Goal: Information Seeking & Learning: Learn about a topic

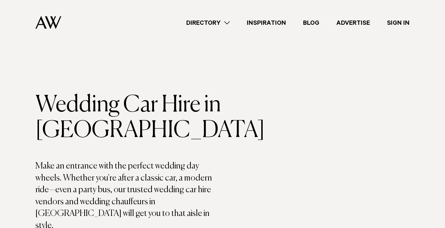
click at [227, 23] on link "Directory" at bounding box center [208, 23] width 61 height 10
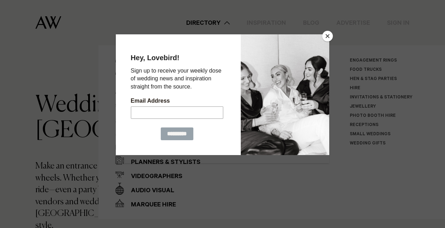
click at [325, 35] on button "Close" at bounding box center [327, 36] width 11 height 11
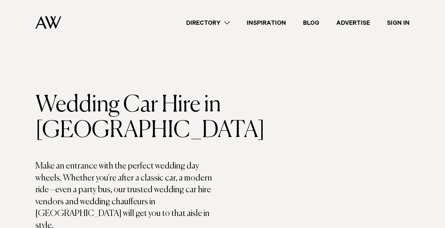
click at [226, 23] on link "Directory" at bounding box center [208, 23] width 61 height 10
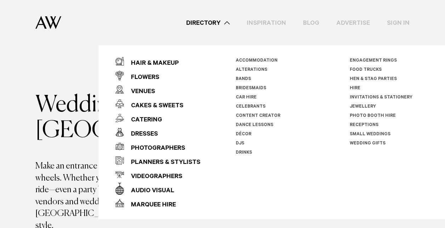
click at [246, 96] on link "Car Hire" at bounding box center [246, 97] width 21 height 5
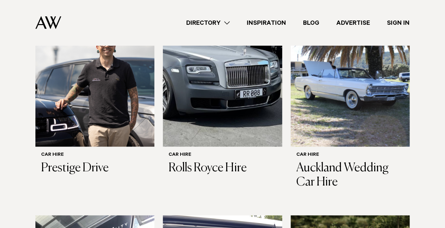
scroll to position [264, 0]
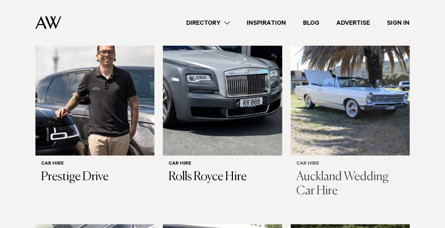
click at [343, 114] on img at bounding box center [350, 76] width 119 height 160
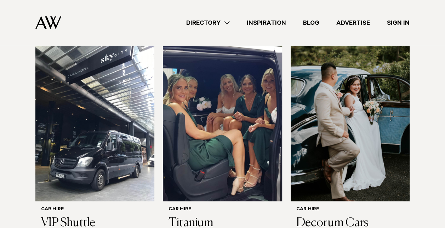
scroll to position [448, 0]
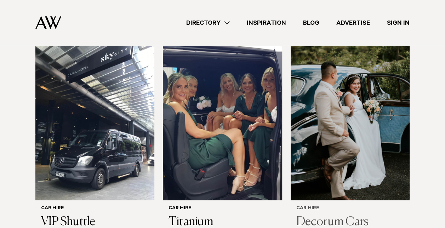
click at [322, 156] on img at bounding box center [350, 120] width 119 height 160
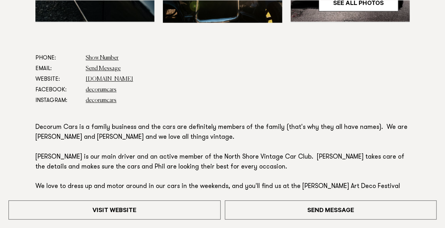
scroll to position [354, 0]
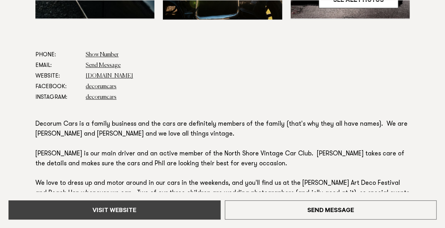
click at [168, 211] on link "Visit Website" at bounding box center [114, 209] width 212 height 19
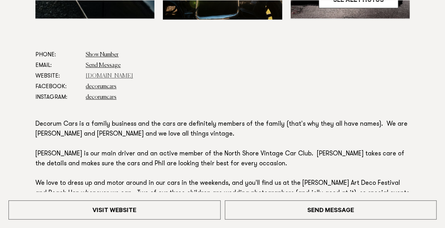
click at [128, 75] on link "[DOMAIN_NAME]" at bounding box center [109, 76] width 47 height 6
